Goal: Task Accomplishment & Management: Manage account settings

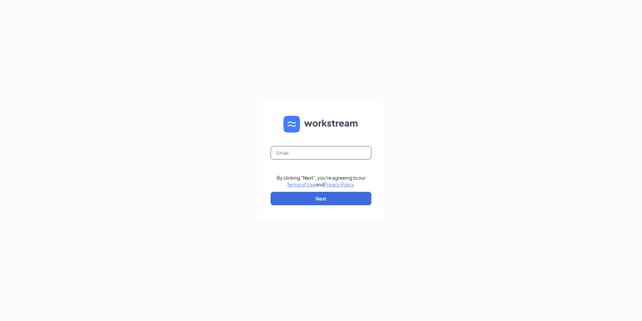
click at [299, 151] on input "text" at bounding box center [321, 152] width 101 height 13
type input "Nyaja@bluescoops.net"
click at [358, 199] on button "Next" at bounding box center [321, 198] width 101 height 13
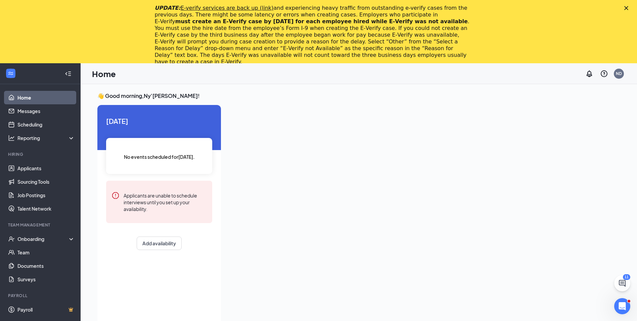
click at [629, 7] on polygon "Close" at bounding box center [627, 8] width 4 height 4
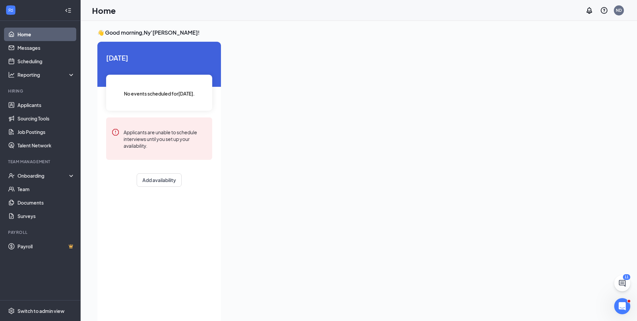
click at [299, 159] on div at bounding box center [414, 181] width 376 height 278
click at [27, 105] on link "Applicants" at bounding box center [45, 104] width 57 height 13
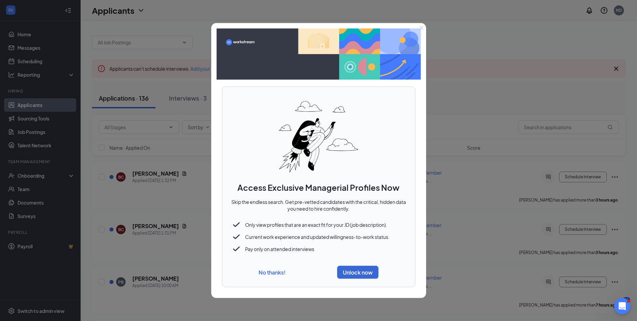
click at [272, 272] on button "No thanks!" at bounding box center [272, 271] width 27 height 7
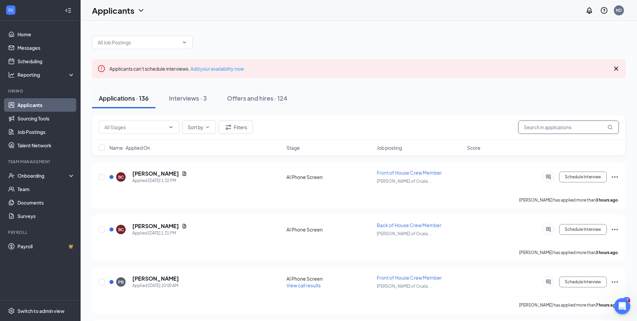
click at [549, 129] on input "text" at bounding box center [568, 126] width 101 height 13
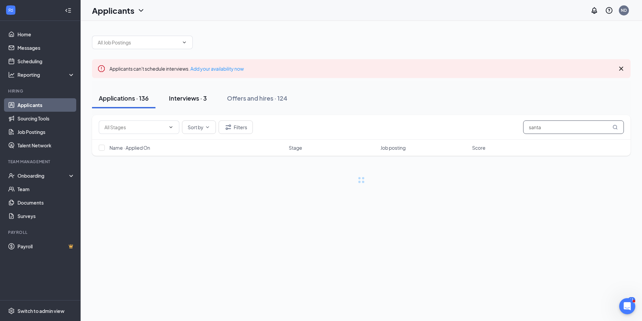
type input "santa"
click at [192, 95] on div "Interviews · 3" at bounding box center [188, 98] width 38 height 8
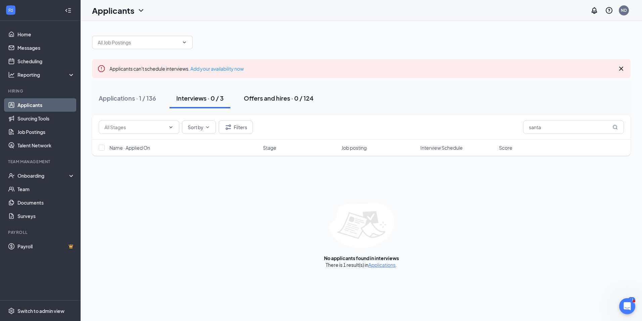
click at [248, 95] on div "Offers and hires · 0 / 124" at bounding box center [279, 98] width 70 height 8
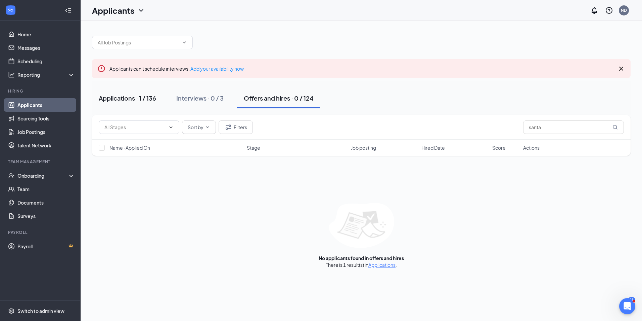
click at [140, 96] on div "Applications · 1 / 136" at bounding box center [127, 98] width 57 height 8
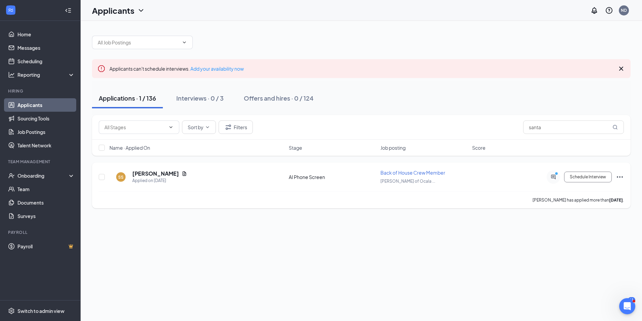
click at [183, 172] on icon "Document" at bounding box center [185, 173] width 4 height 4
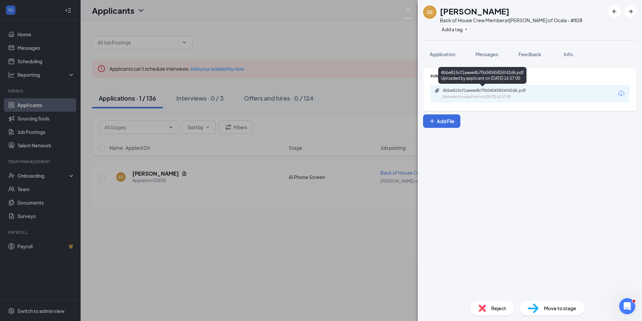
click at [488, 98] on div "Uploaded by applicant on Oct 09, 2025 at 16:57:00" at bounding box center [493, 96] width 101 height 5
